Goal: Transaction & Acquisition: Purchase product/service

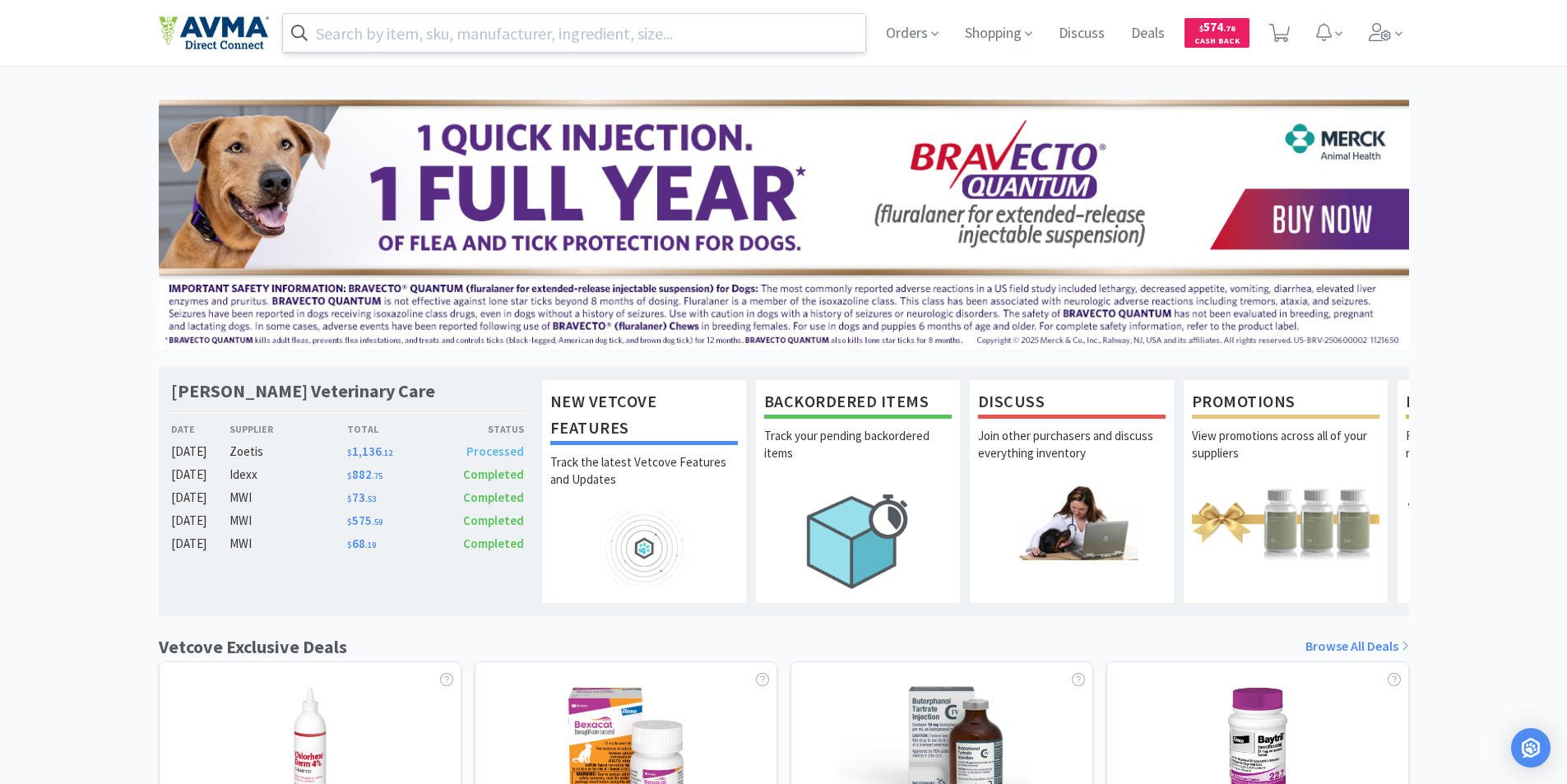
click at [327, 27] on input "text" at bounding box center [575, 33] width 584 height 38
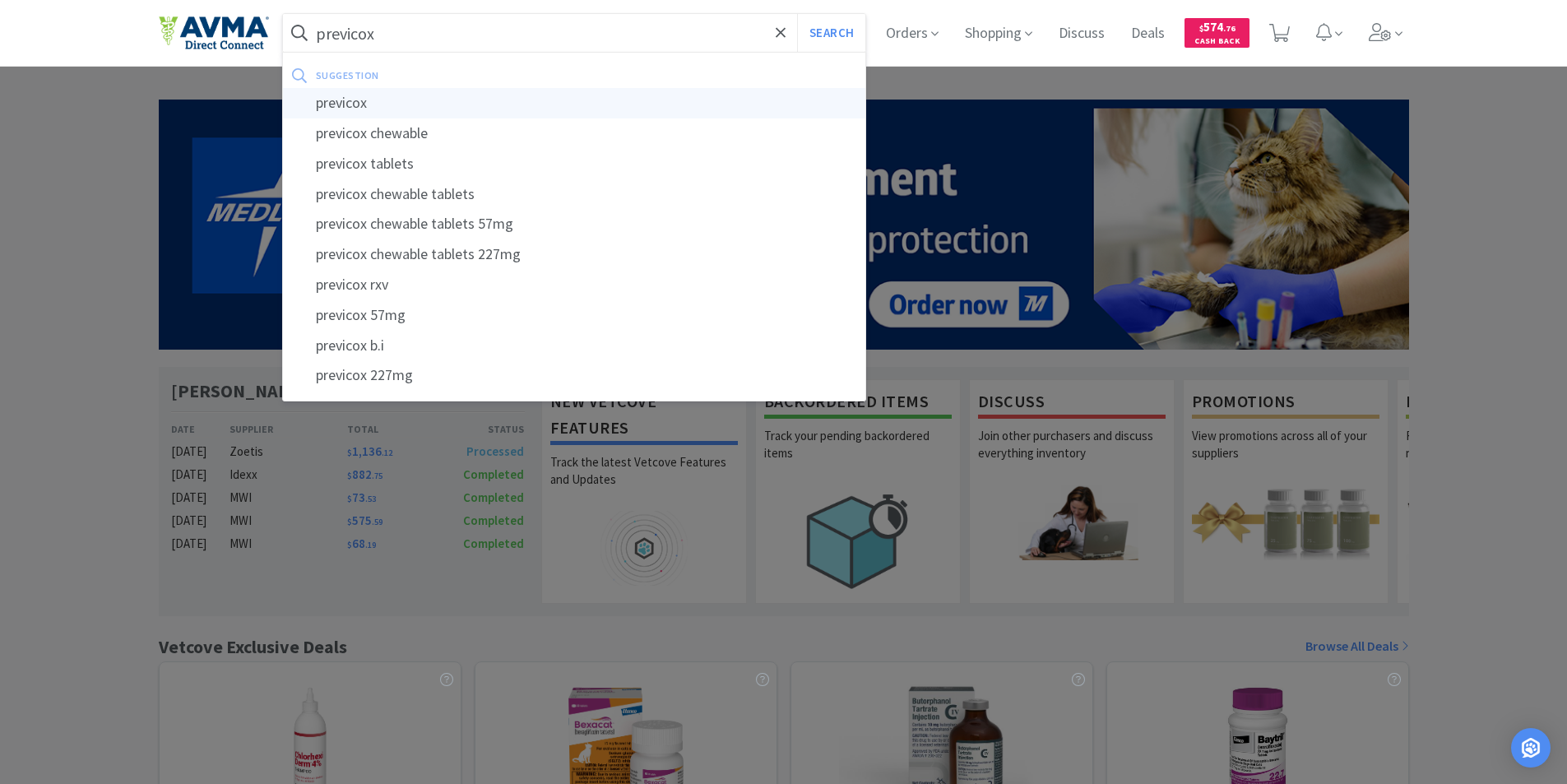
type input "previcox"
click at [328, 97] on div "previcox" at bounding box center [575, 103] width 584 height 30
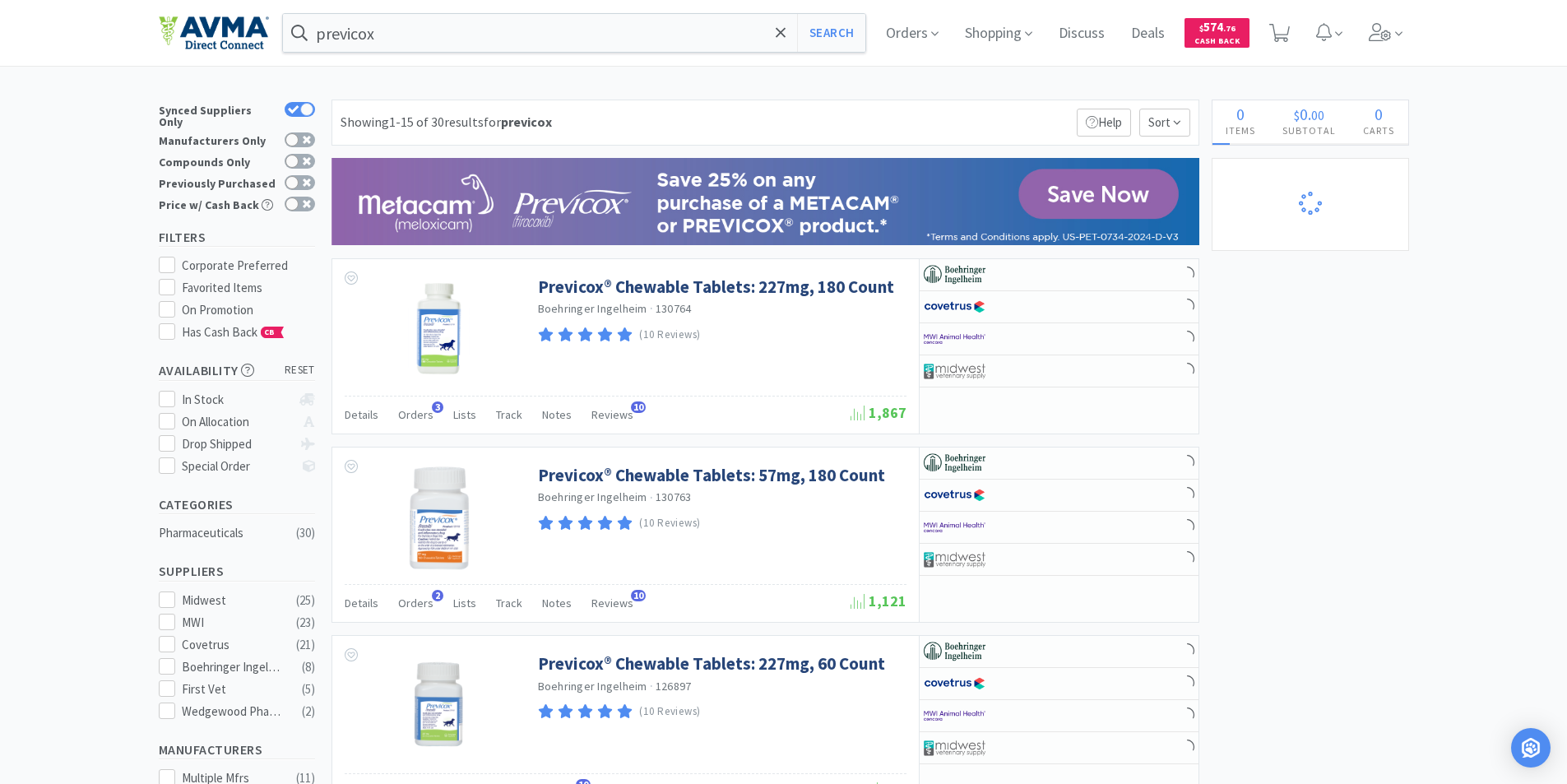
select select "1"
select select "2"
select select "1"
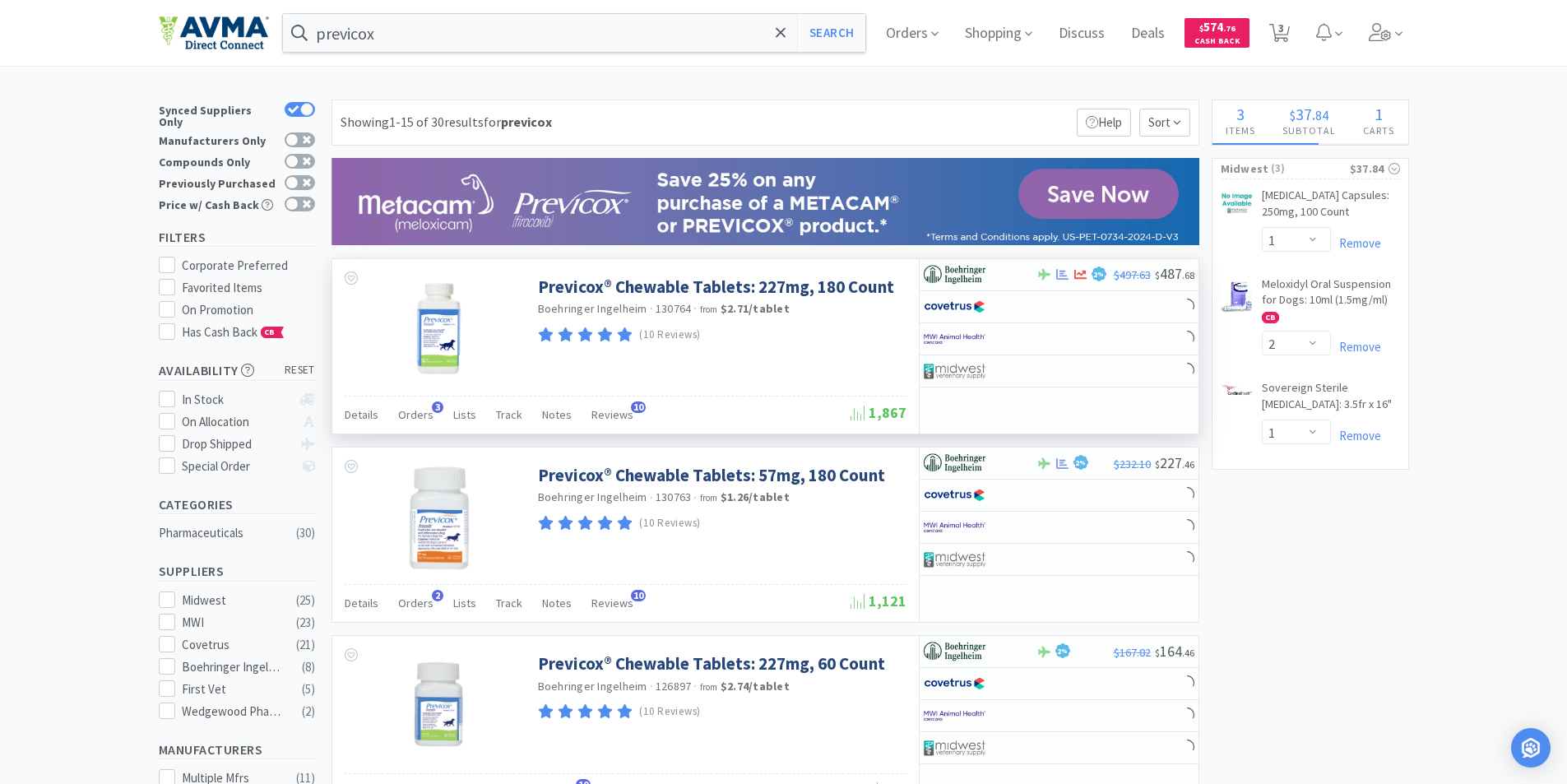
select select "1"
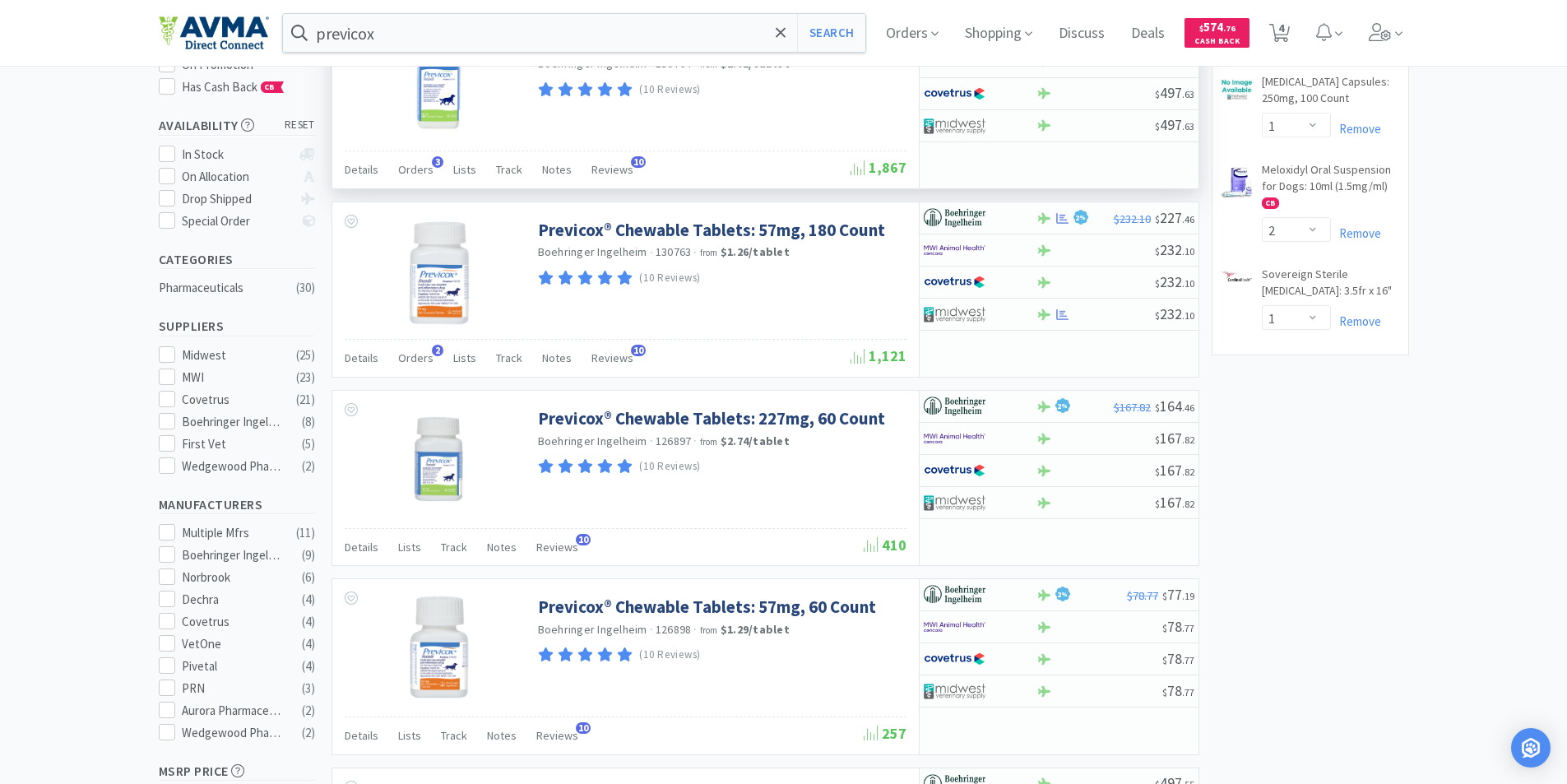
scroll to position [247, 0]
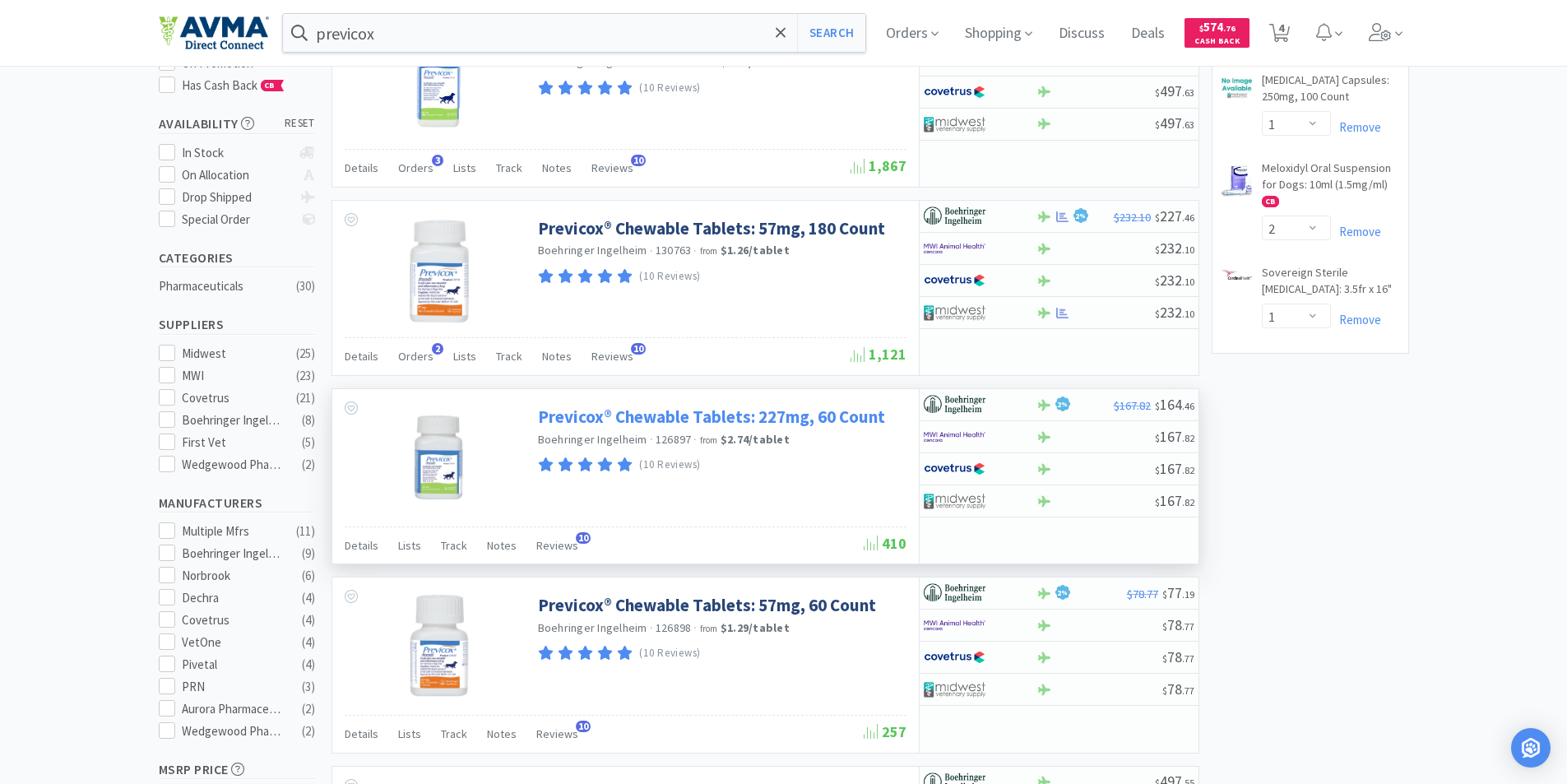
click at [720, 416] on link "Previcox® Chewable Tablets: 227mg, 60 Count" at bounding box center [712, 416] width 347 height 22
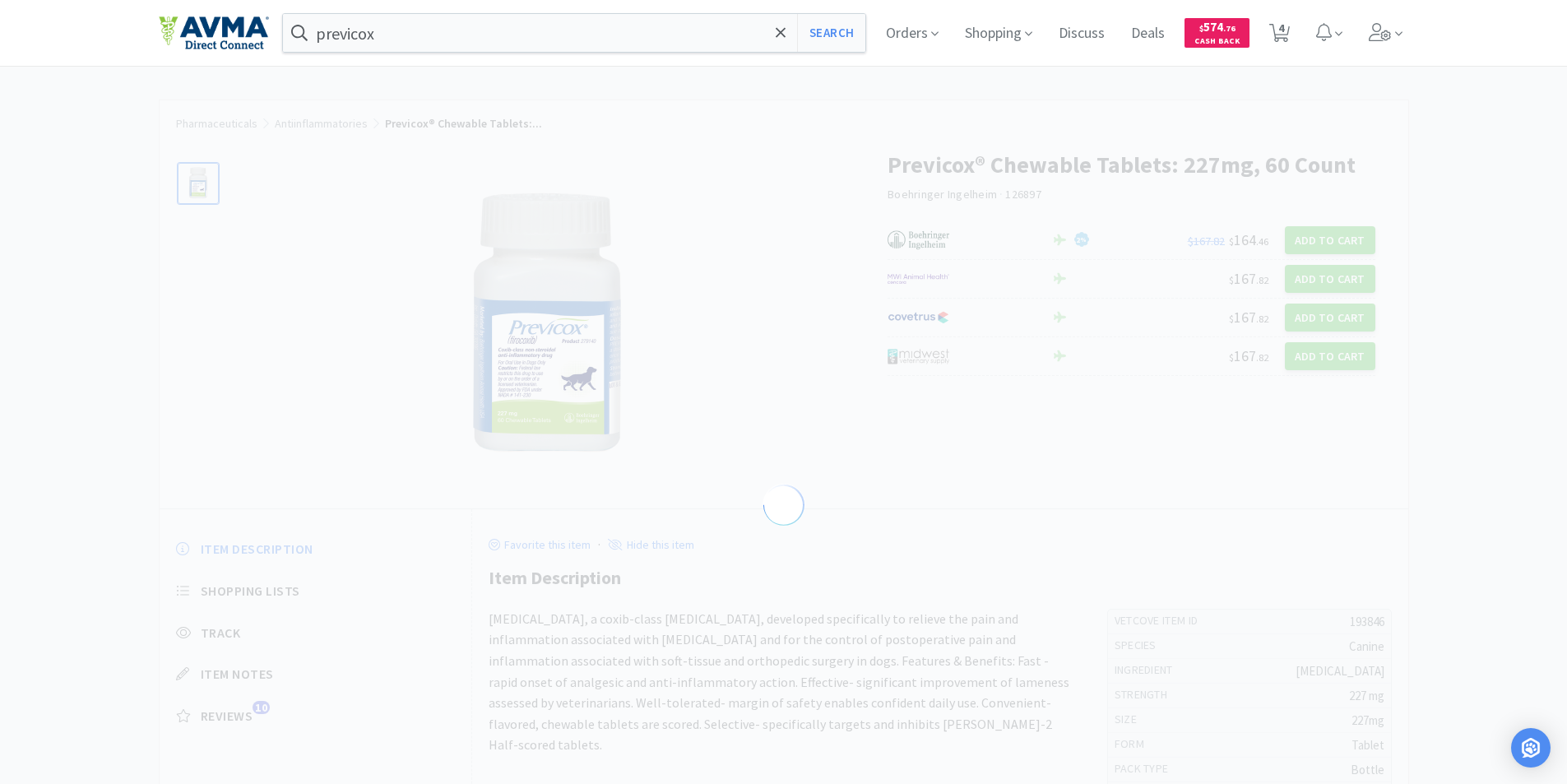
select select "193846"
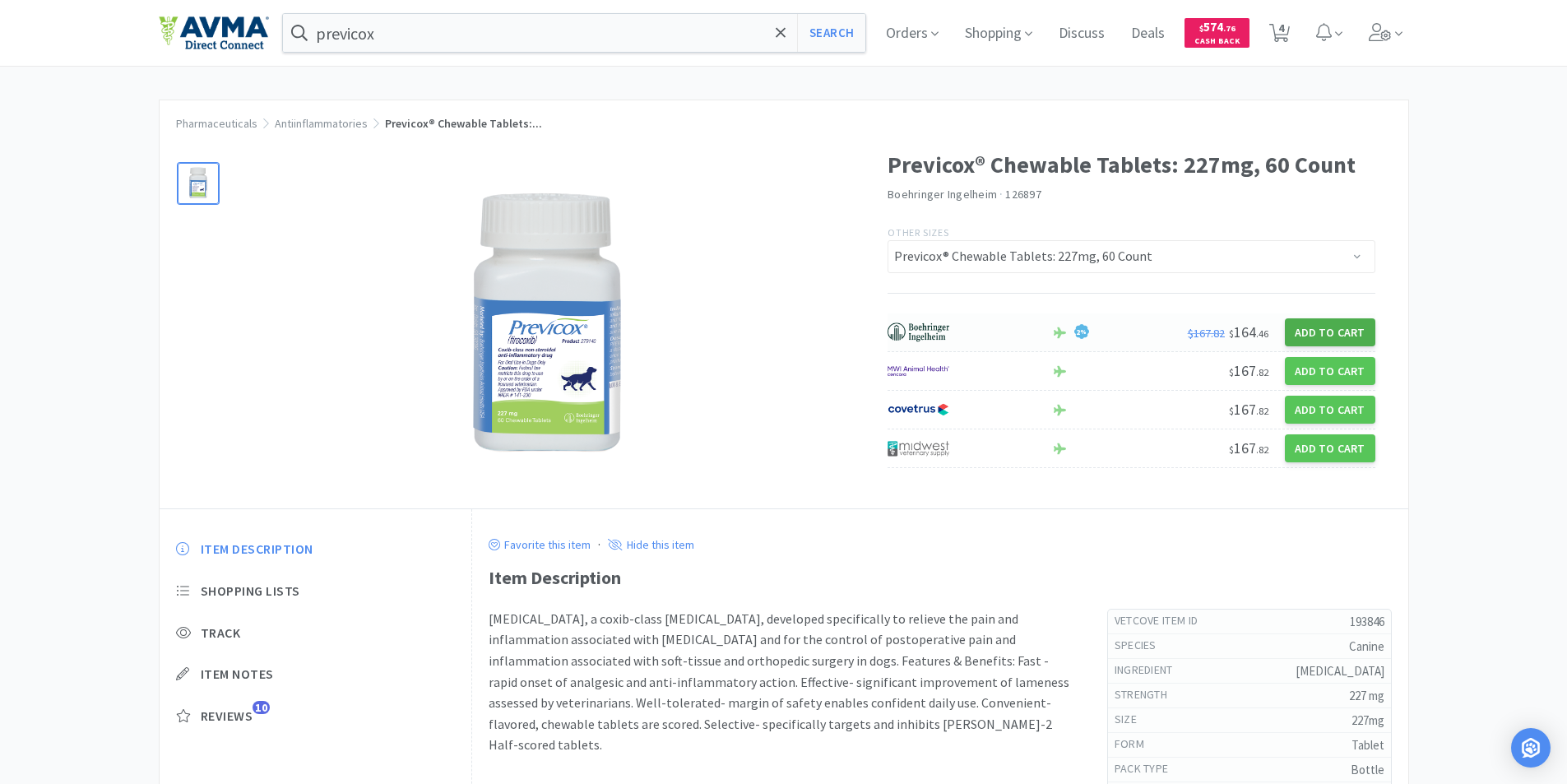
click at [1318, 327] on button "Add to Cart" at bounding box center [1331, 331] width 91 height 28
select select "3"
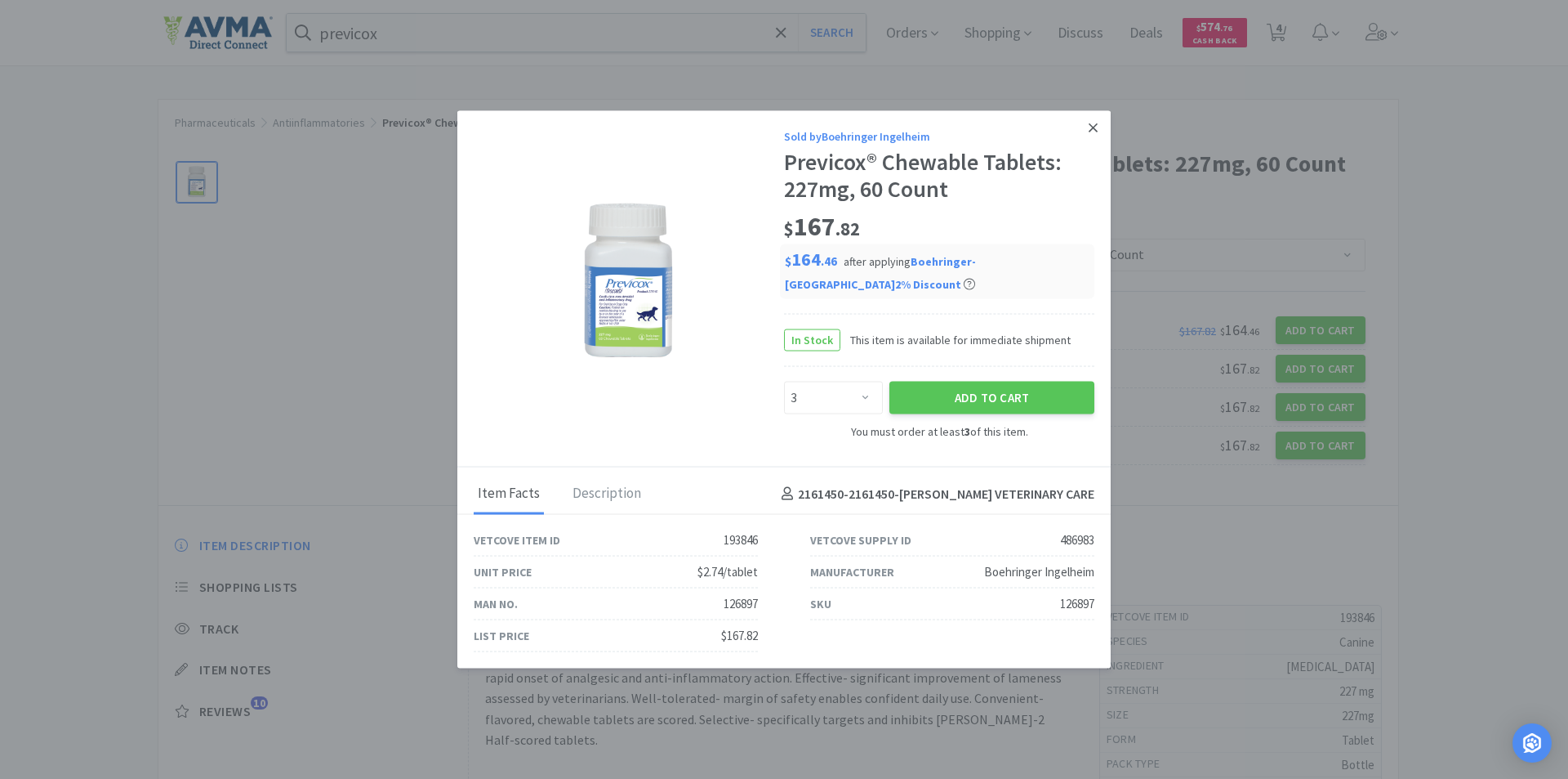
click at [1089, 124] on icon at bounding box center [1094, 127] width 9 height 15
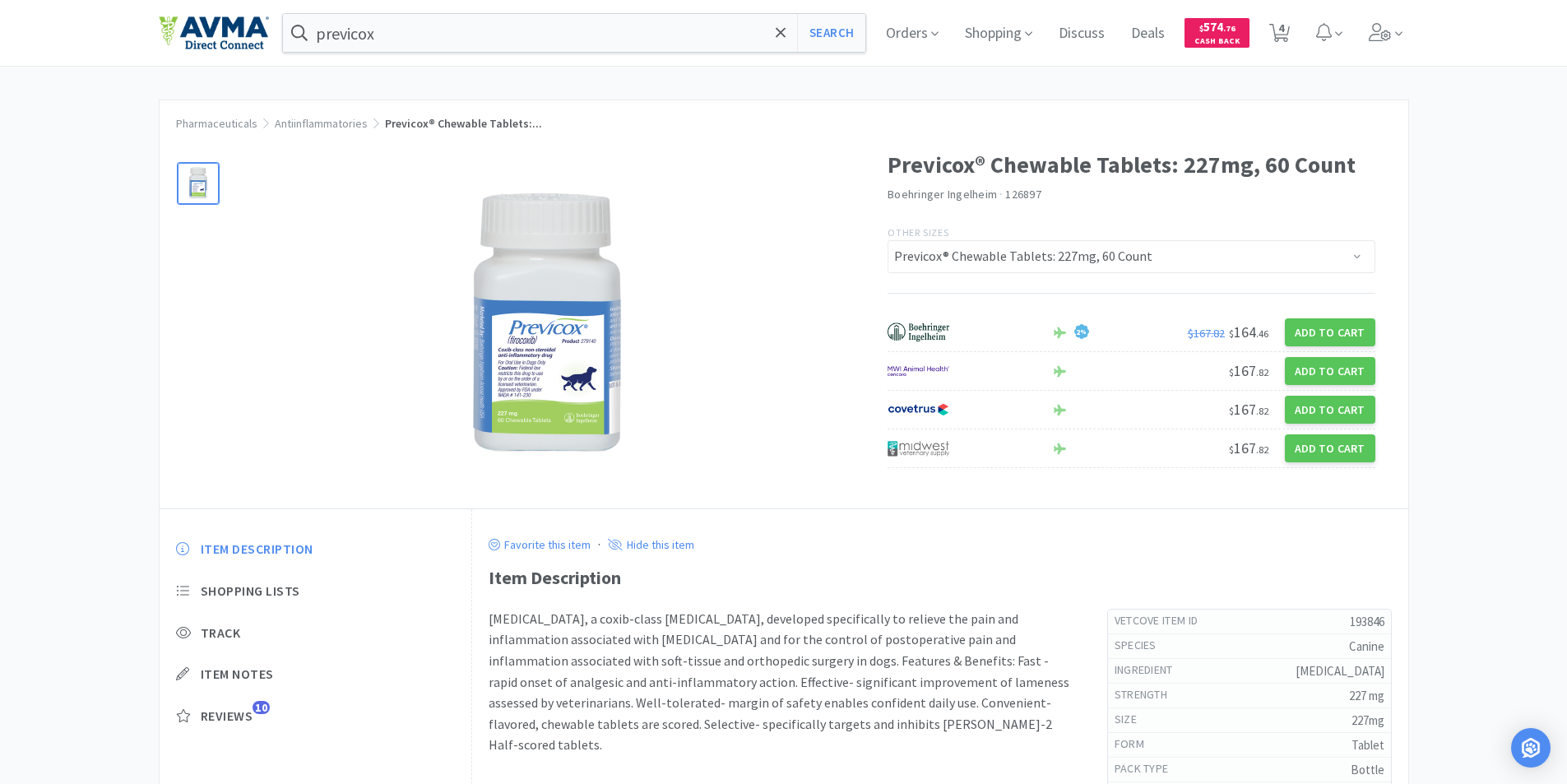
select select "1"
select select "2"
select select "1"
